Goal: Navigation & Orientation: Find specific page/section

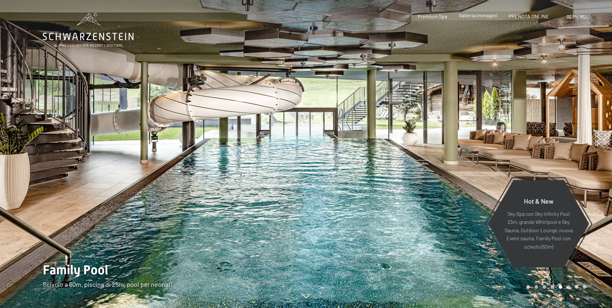
click at [479, 16] on span "Galleria immagini" at bounding box center [478, 15] width 39 height 6
click at [443, 16] on span "Premium Spa" at bounding box center [432, 15] width 30 height 6
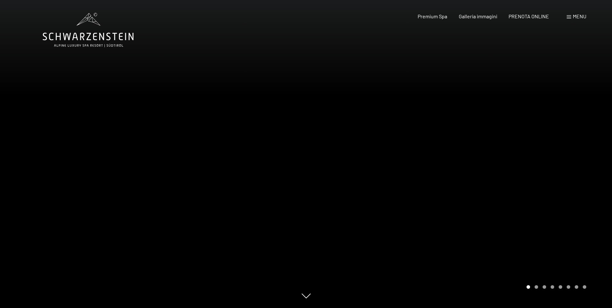
drag, startPoint x: 552, startPoint y: 199, endPoint x: 403, endPoint y: 197, distance: 149.0
click at [408, 198] on div at bounding box center [459, 154] width 306 height 308
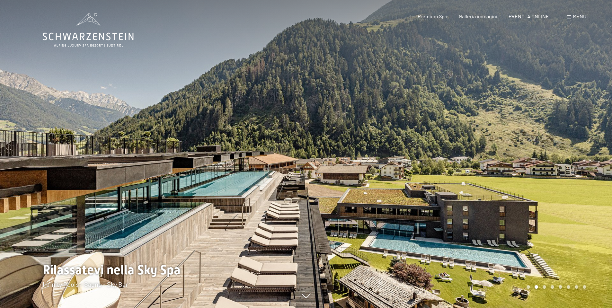
click at [501, 193] on div at bounding box center [459, 154] width 306 height 308
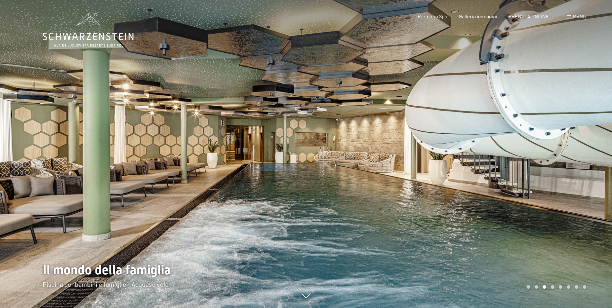
click at [501, 193] on div at bounding box center [459, 154] width 306 height 308
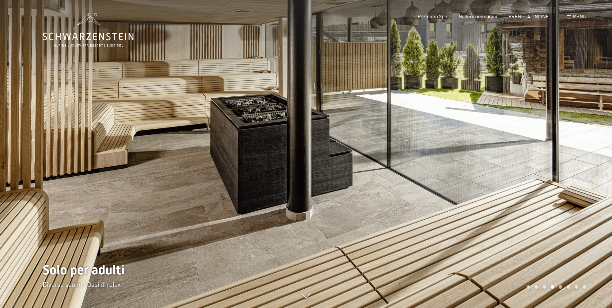
click at [501, 193] on div at bounding box center [459, 154] width 306 height 308
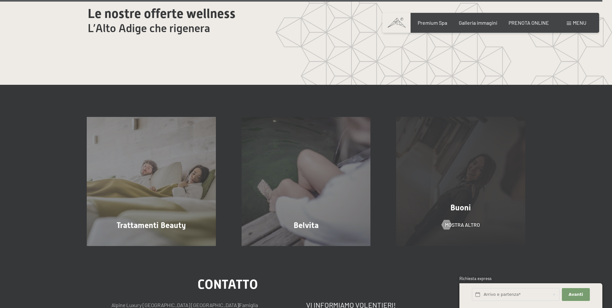
scroll to position [4145, 0]
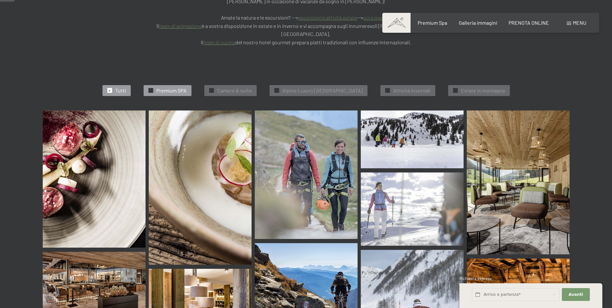
click at [166, 87] on span "Premium SPA" at bounding box center [171, 90] width 30 height 7
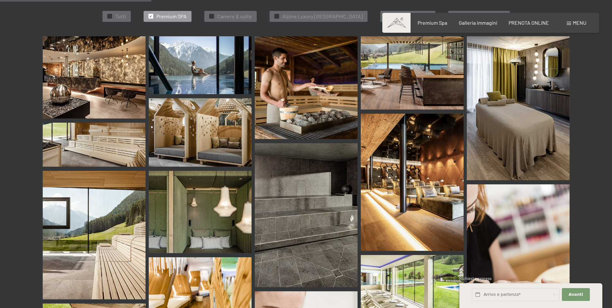
scroll to position [195, 0]
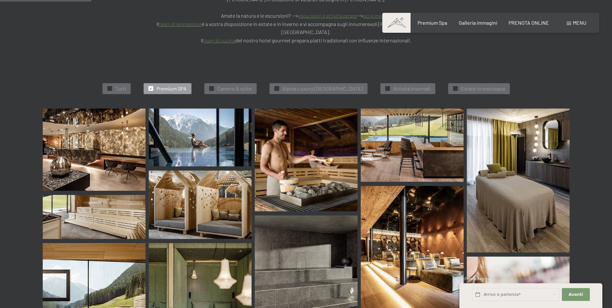
click at [201, 109] on img at bounding box center [200, 138] width 103 height 58
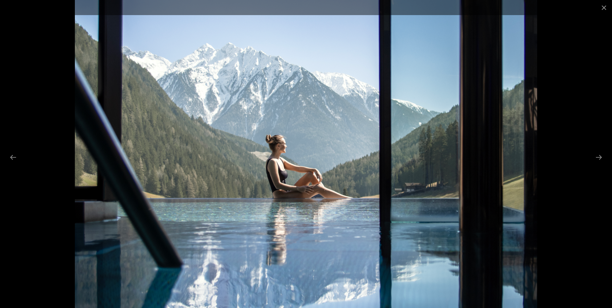
click at [48, 36] on div at bounding box center [306, 154] width 612 height 308
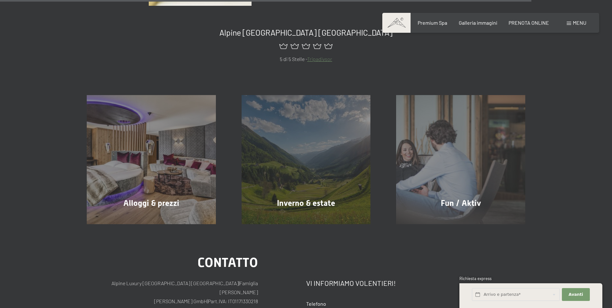
scroll to position [1158, 0]
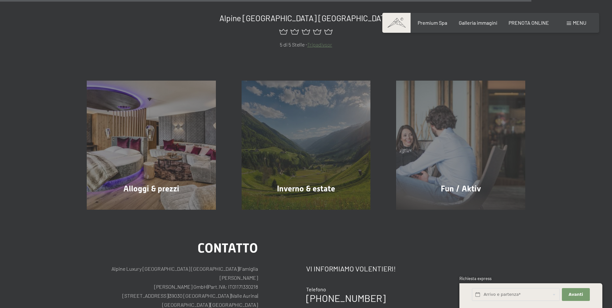
click at [320, 41] on link "Tripadivsor" at bounding box center [319, 44] width 25 height 6
